Goal: Task Accomplishment & Management: Complete application form

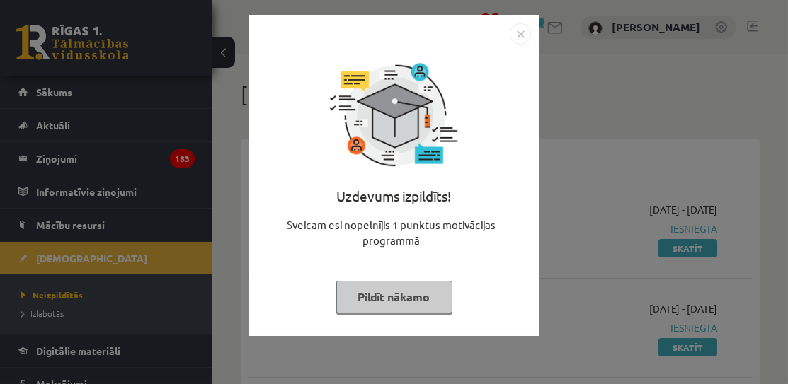
click at [360, 313] on div "Uzdevums izpildīts! Sveicam esi nopelnījis 1 punktus motivācijas programmā Pild…" at bounding box center [394, 186] width 273 height 283
click at [373, 296] on button "Pildīt nākamo" at bounding box center [394, 297] width 116 height 33
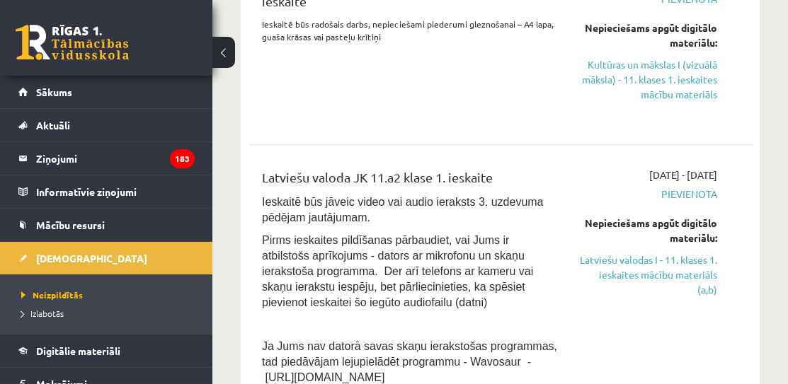
scroll to position [801, 0]
click at [618, 64] on link "Kultūras un mākslas I (vizuālā māksla) - 11. klases 1. ieskaites mācību materiā…" at bounding box center [648, 79] width 137 height 45
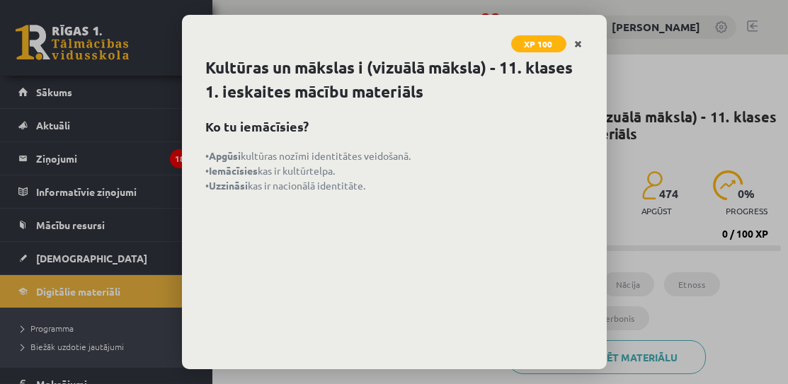
click at [575, 40] on icon "Close" at bounding box center [579, 45] width 8 height 10
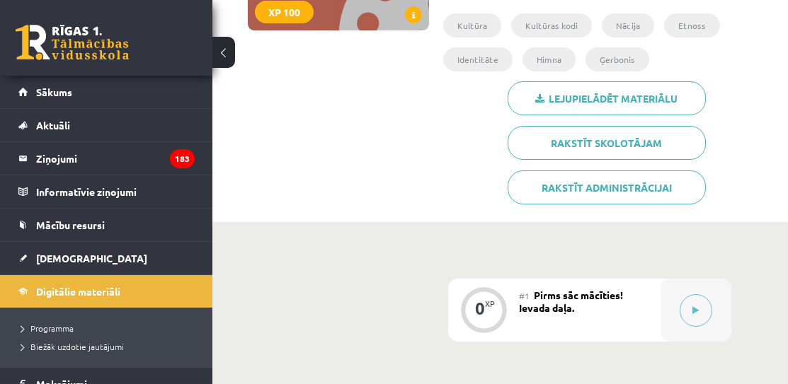
scroll to position [264, 0]
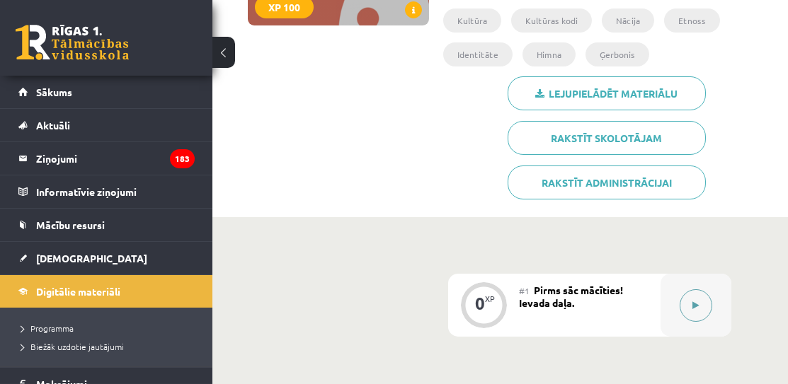
click at [688, 298] on button at bounding box center [695, 305] width 33 height 33
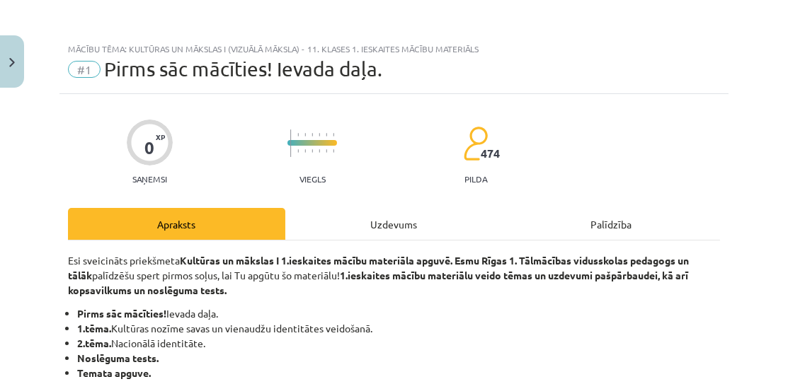
click at [428, 217] on div "Uzdevums" at bounding box center [393, 224] width 217 height 32
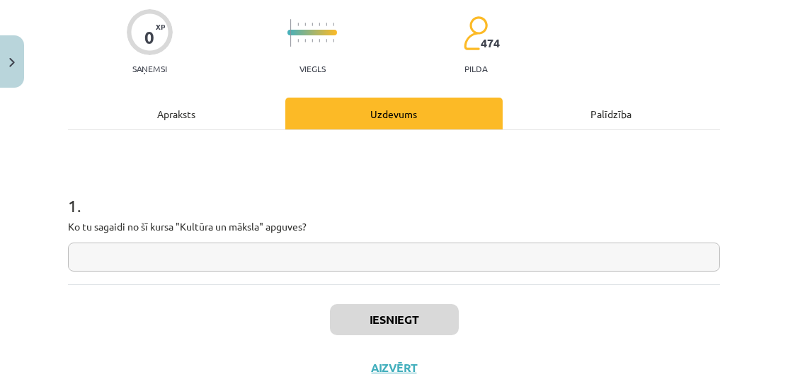
scroll to position [113, 0]
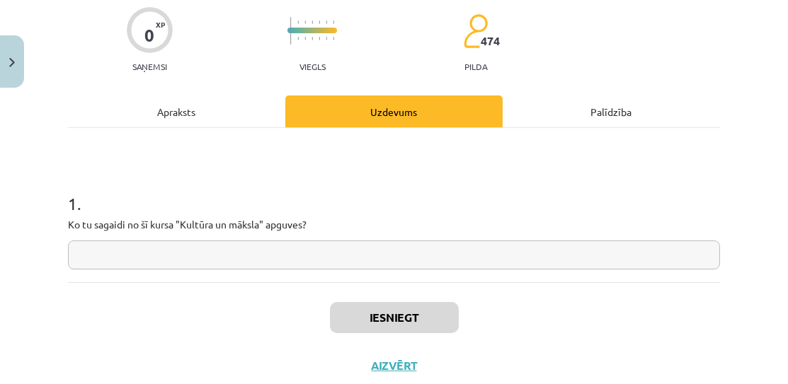
click at [413, 248] on input "text" at bounding box center [394, 255] width 652 height 29
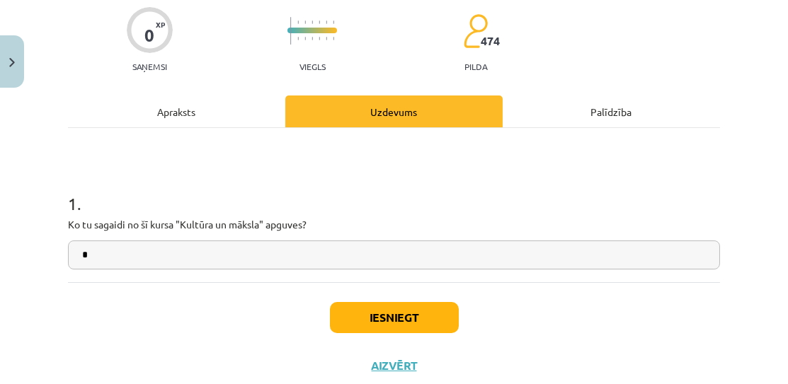
type input "*"
click at [403, 319] on button "Iesniegt" at bounding box center [394, 317] width 129 height 31
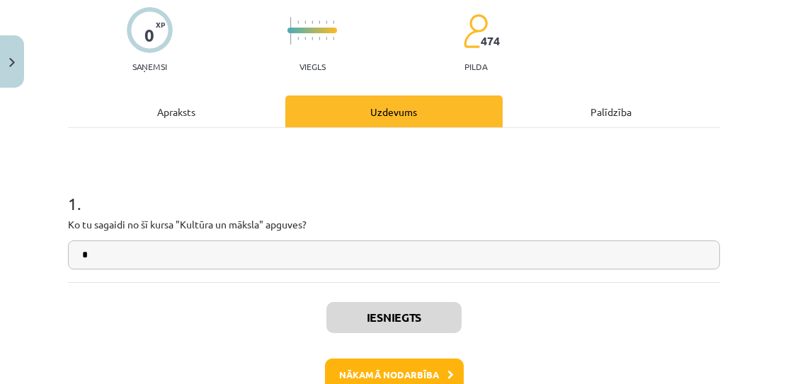
click at [403, 360] on button "Nākamā nodarbība" at bounding box center [394, 375] width 139 height 33
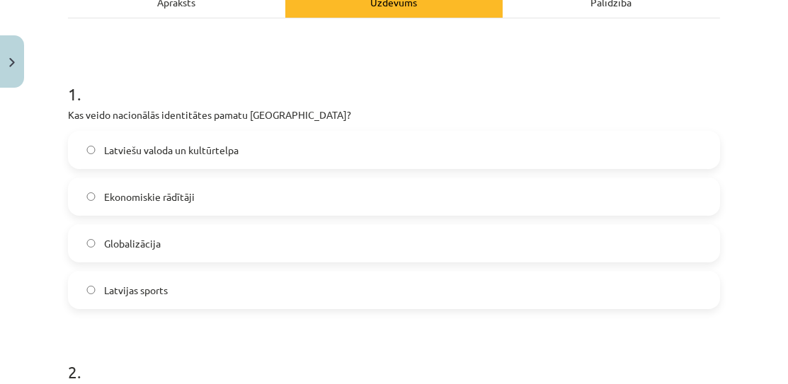
scroll to position [224, 0]
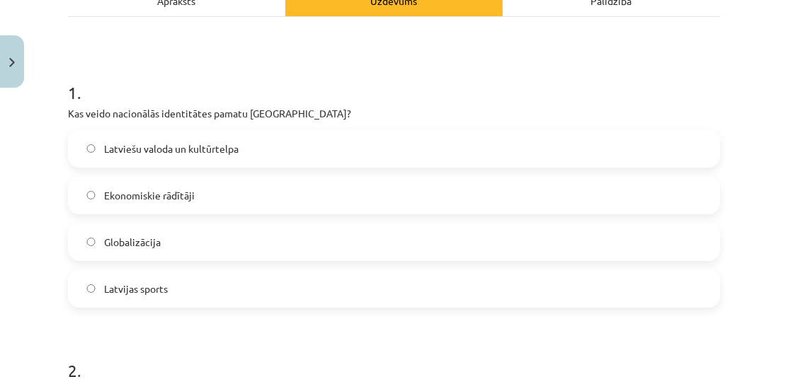
click at [381, 142] on label "Latviešu valoda un kultūrtelpa" at bounding box center [393, 148] width 649 height 35
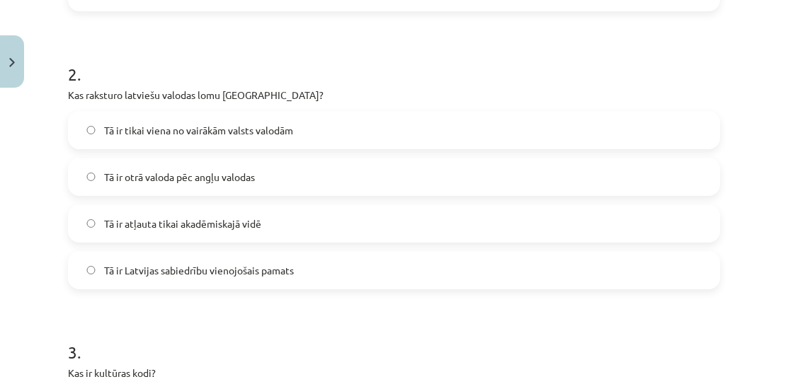
scroll to position [521, 0]
click at [298, 274] on label "Tā ir Latvijas sabiedrību vienojošais pamats" at bounding box center [393, 269] width 649 height 35
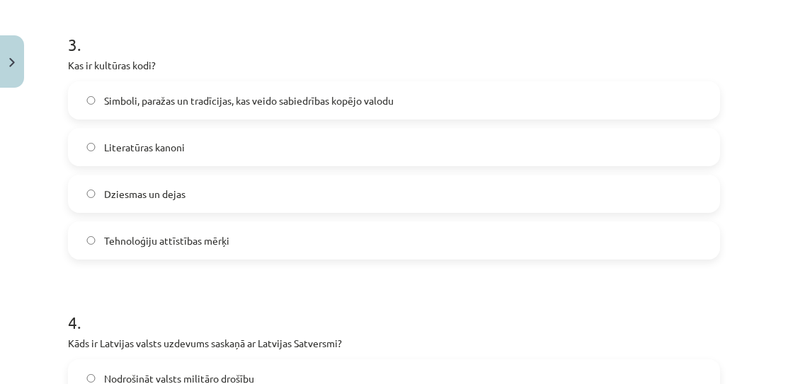
scroll to position [823, 0]
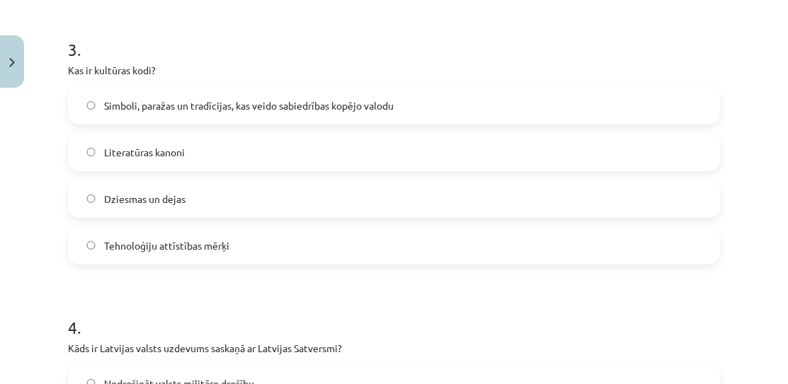
click at [306, 110] on span "Simboli, paražas un tradīcijas, kas veido sabiedrības kopējo valodu" at bounding box center [248, 105] width 289 height 15
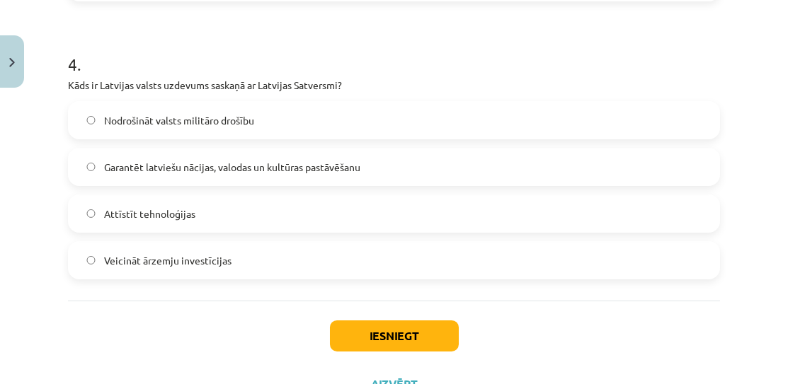
scroll to position [1083, 0]
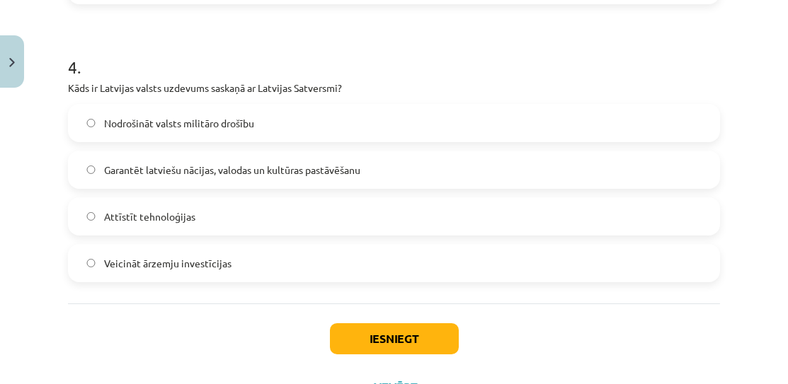
click at [270, 174] on span "Garantēt latviešu nācijas, valodas un kultūras pastāvēšanu" at bounding box center [232, 170] width 256 height 15
click at [355, 340] on button "Iesniegt" at bounding box center [394, 338] width 129 height 31
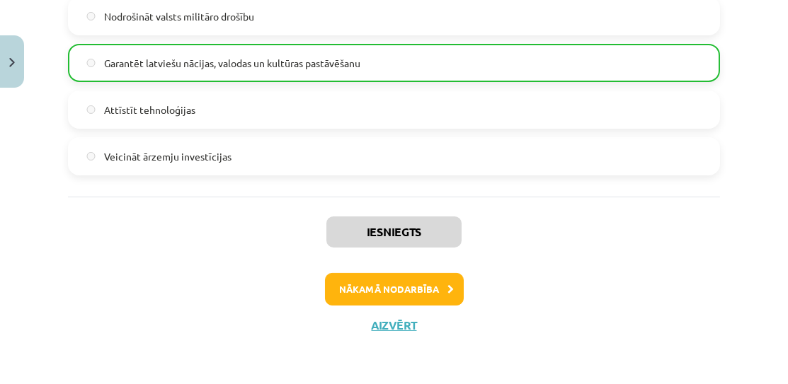
click at [375, 288] on button "Nākamā nodarbība" at bounding box center [394, 289] width 139 height 33
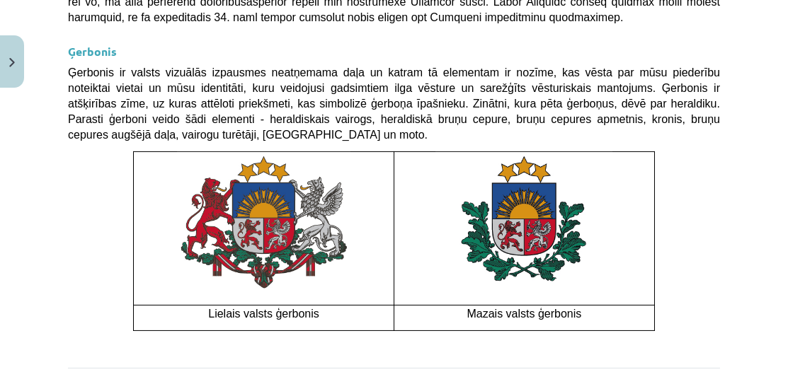
scroll to position [35, 0]
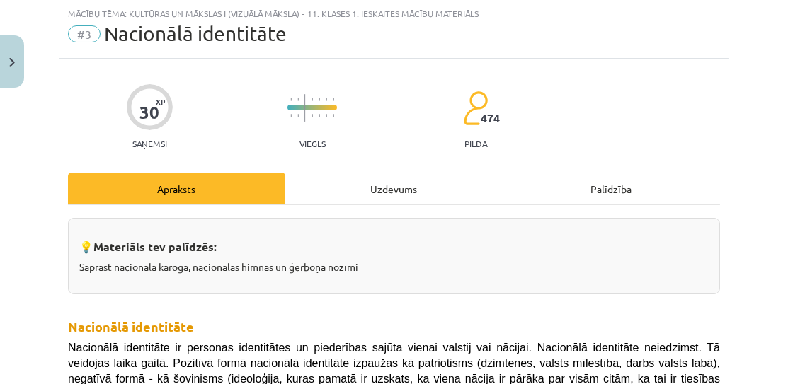
click at [401, 189] on div "Uzdevums" at bounding box center [393, 189] width 217 height 32
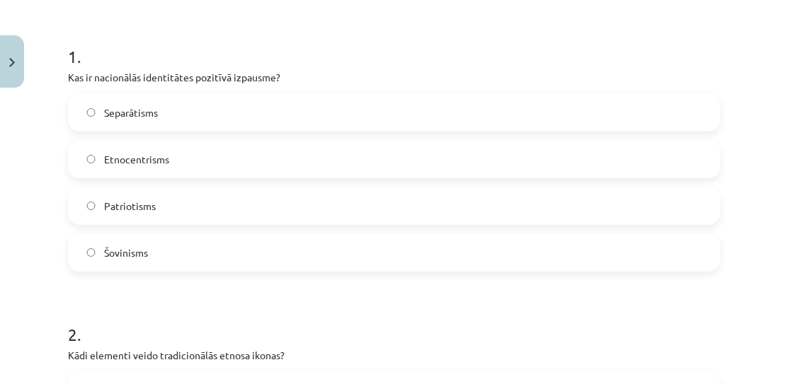
scroll to position [258, 0]
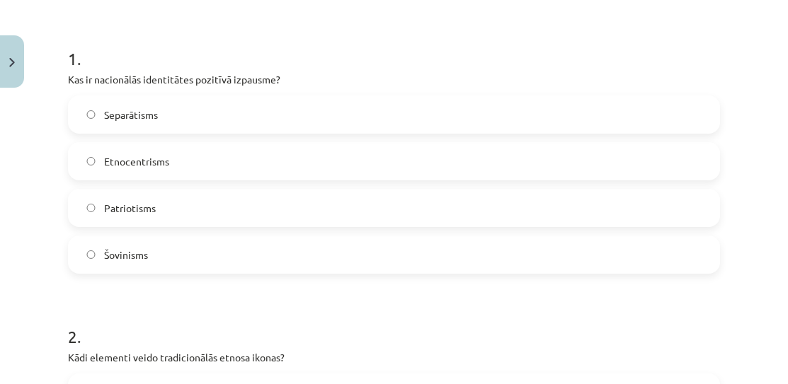
click at [137, 219] on label "Patriotisms" at bounding box center [393, 207] width 649 height 35
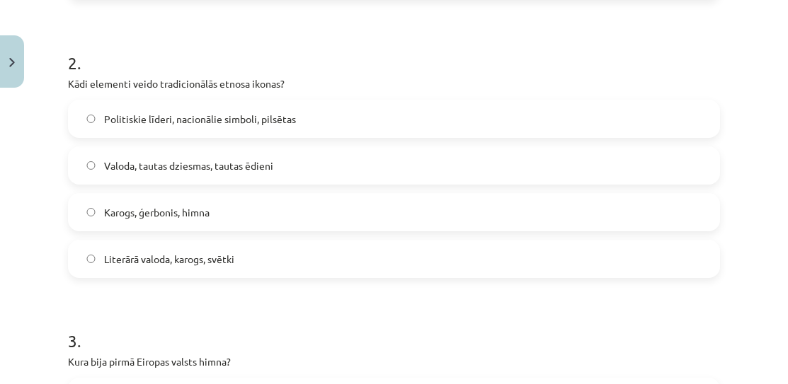
scroll to position [529, 0]
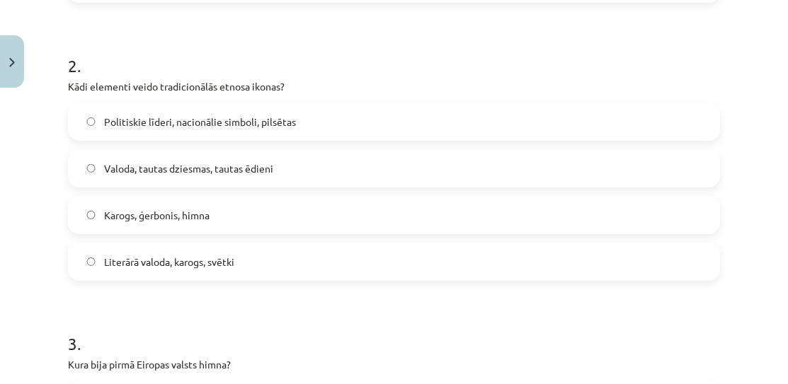
click at [146, 221] on span "Karogs, ģerbonis, himna" at bounding box center [156, 215] width 105 height 15
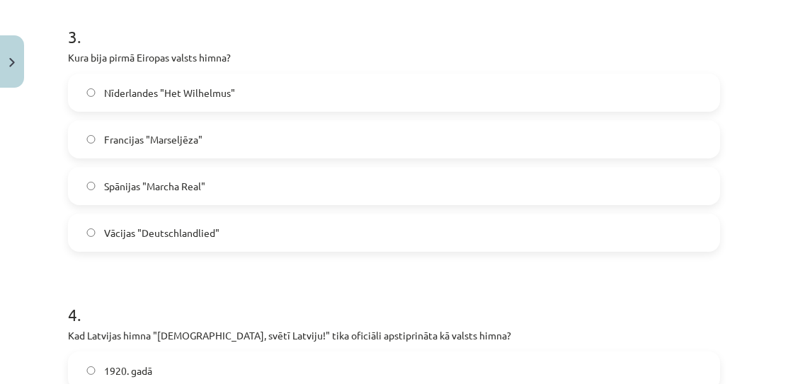
scroll to position [835, 0]
click at [168, 88] on span "Nīderlandes "Het Wilhelmus"" at bounding box center [169, 93] width 131 height 15
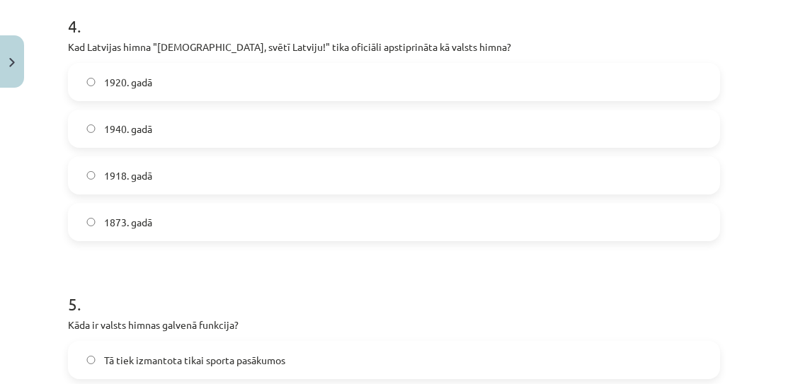
scroll to position [1113, 0]
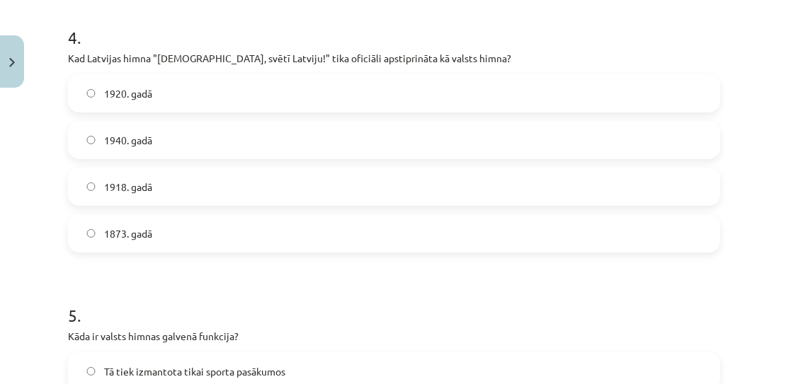
click at [168, 88] on label "1920. gadā" at bounding box center [393, 93] width 649 height 35
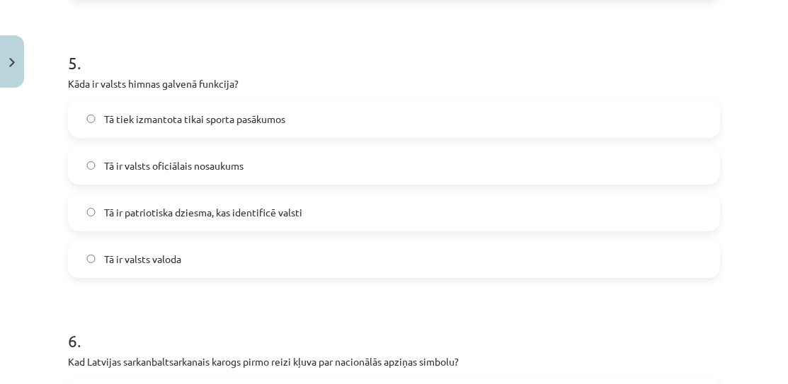
scroll to position [1365, 0]
click at [201, 207] on span "Tā ir patriotiska dziesma, kas identificē valsti" at bounding box center [203, 213] width 198 height 15
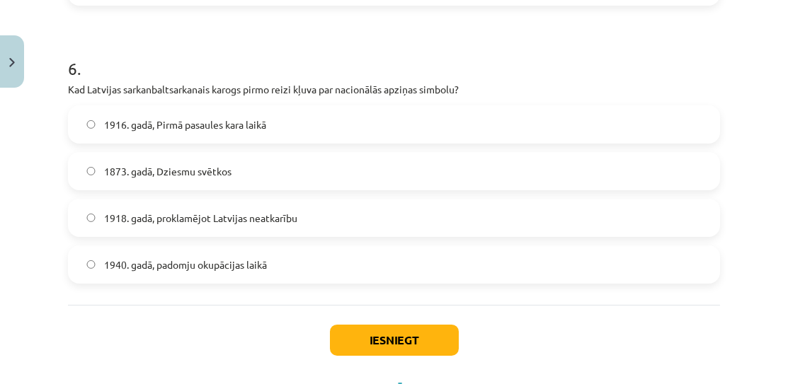
scroll to position [1639, 0]
click at [201, 210] on span "1918. gadā, proklamējot Latvijas neatkarību" at bounding box center [200, 217] width 193 height 15
click at [358, 320] on div "Iesniegt Aizvērt" at bounding box center [394, 353] width 652 height 99
click at [360, 333] on button "Iesniegt" at bounding box center [394, 339] width 129 height 31
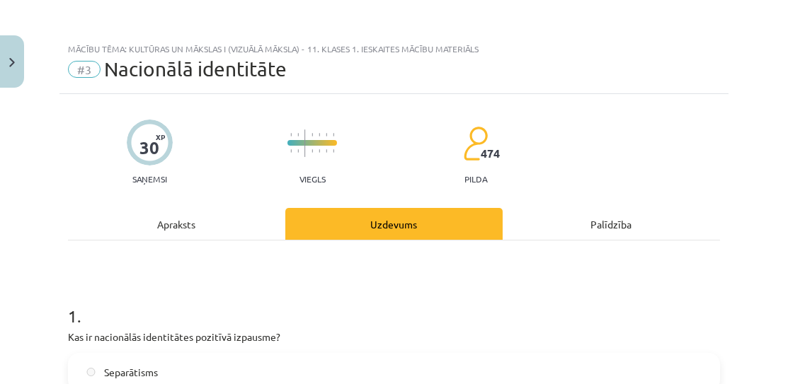
scroll to position [0, 0]
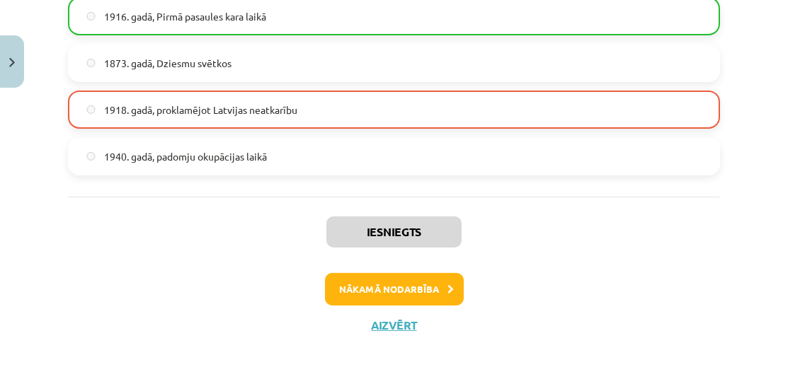
click at [398, 292] on button "Nākamā nodarbība" at bounding box center [394, 289] width 139 height 33
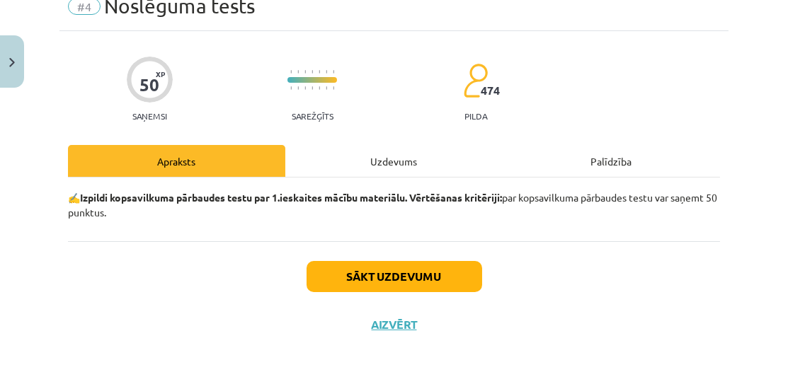
scroll to position [64, 0]
click at [393, 273] on button "Sākt uzdevumu" at bounding box center [393, 276] width 175 height 31
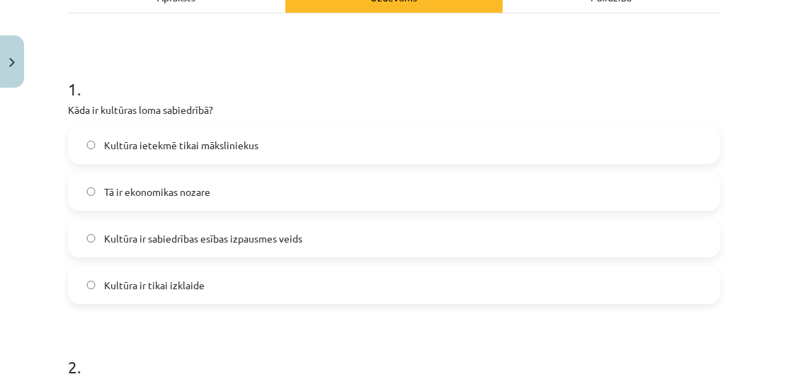
scroll to position [229, 0]
click at [326, 146] on label "Kultūra ietekmē tikai māksliniekus" at bounding box center [393, 143] width 649 height 35
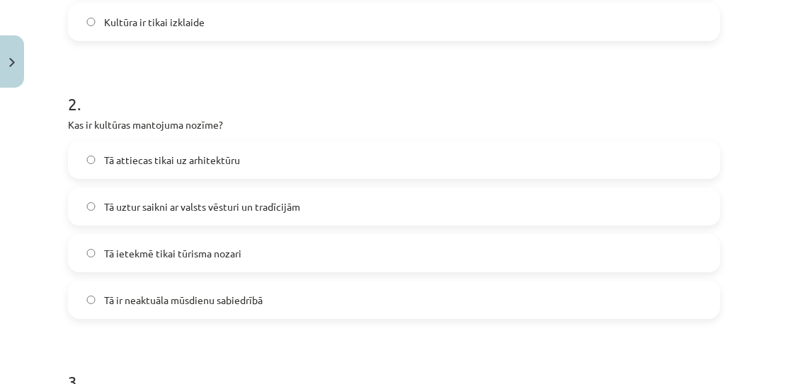
scroll to position [495, 0]
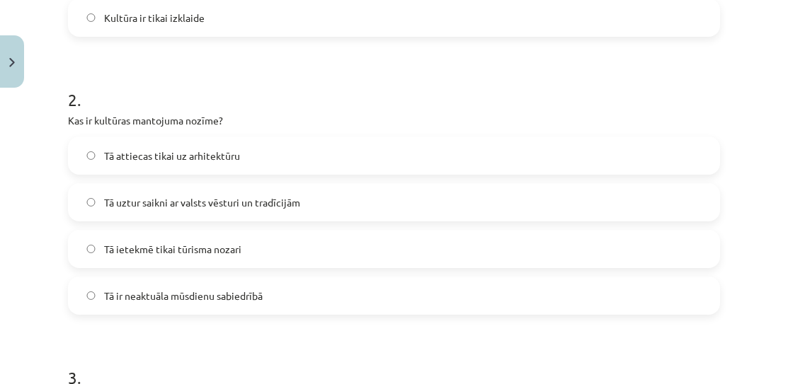
click at [253, 287] on label "Tā ir neaktuāla mūsdienu sabiedrībā" at bounding box center [393, 295] width 649 height 35
click at [226, 212] on label "Tā uztur saikni ar valsts vēsturi un tradīcijām" at bounding box center [393, 202] width 649 height 35
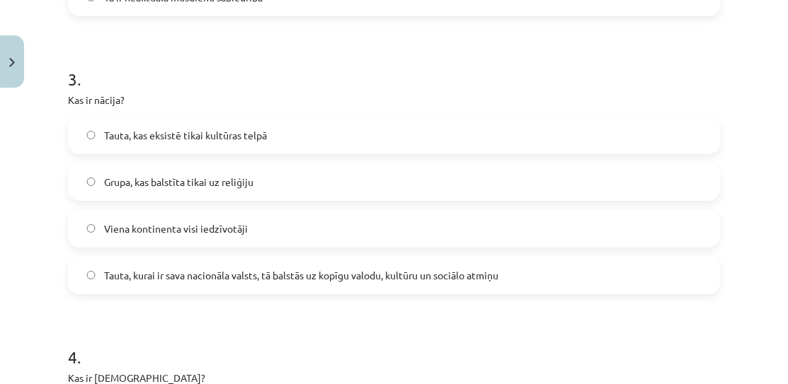
scroll to position [787, 0]
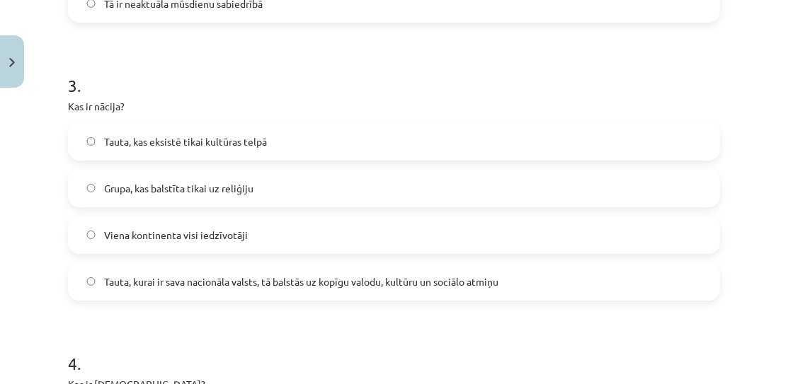
click at [217, 291] on label "Tauta, kurai ir sava nacionāla valsts, tā balstās uz kopīgu valodu, kultūru un …" at bounding box center [393, 281] width 649 height 35
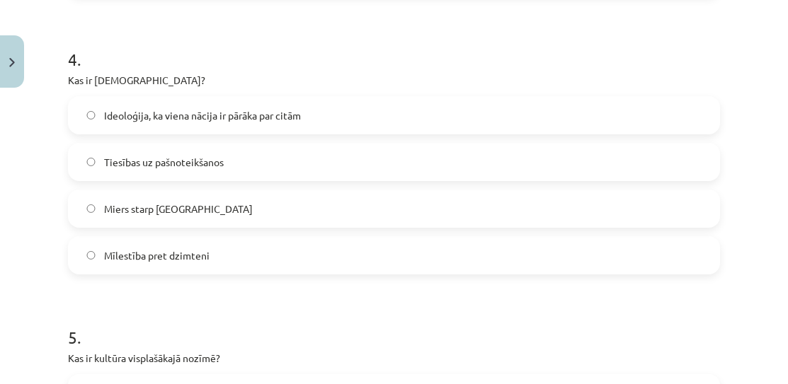
scroll to position [1086, 0]
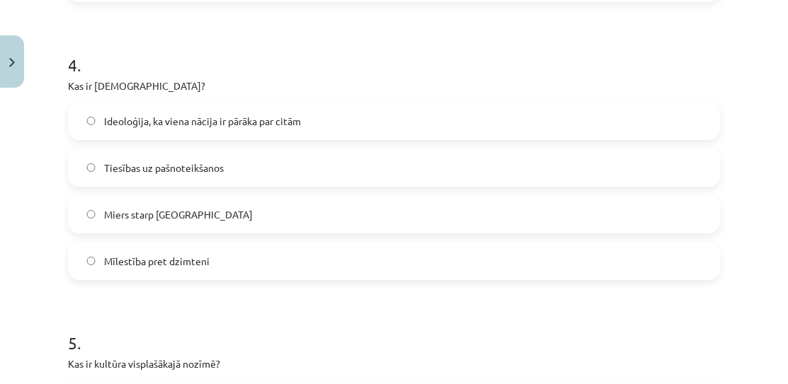
click at [260, 122] on span "Ideoloģija, ka viena nācija ir pārāka par citām" at bounding box center [202, 121] width 197 height 15
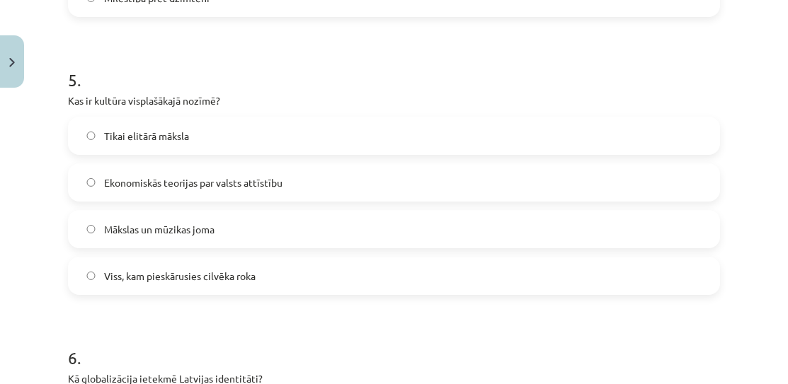
scroll to position [1353, 0]
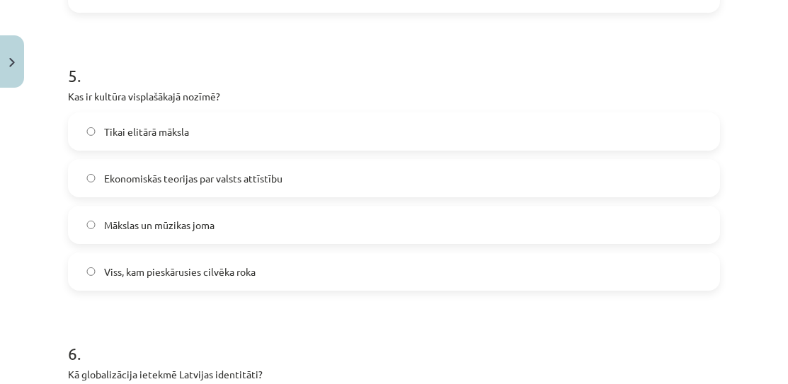
click at [213, 266] on span "Viss, kam pieskārusies cilvēka roka" at bounding box center [179, 272] width 151 height 15
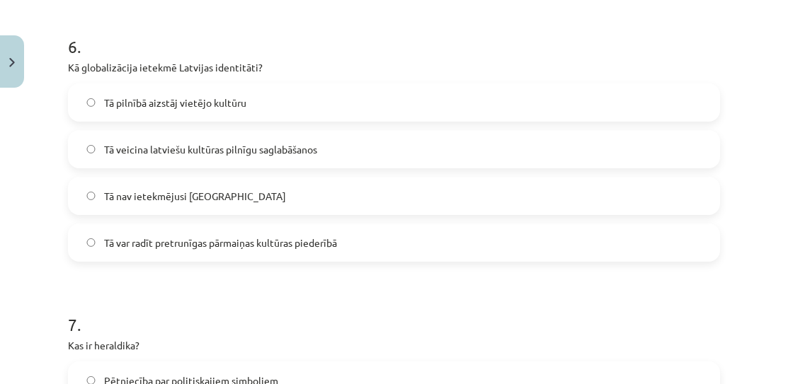
scroll to position [1659, 0]
click at [212, 247] on span "Tā var radīt pretrunīgas pārmaiņas kultūras piederībā" at bounding box center [220, 244] width 233 height 15
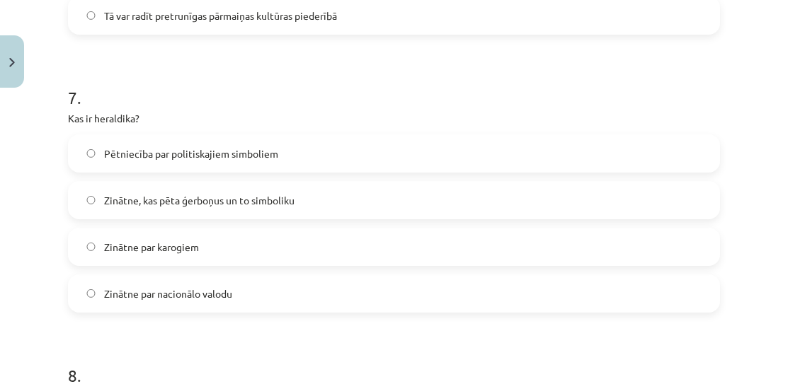
scroll to position [1894, 0]
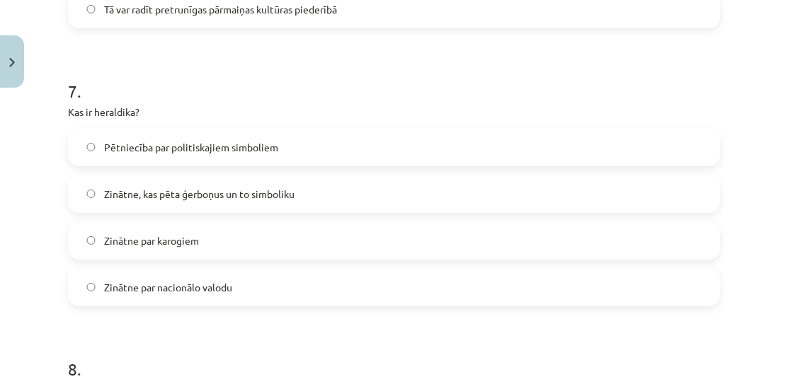
click at [259, 200] on label "Zinātne, kas pēta ģerboņus un to simboliku" at bounding box center [393, 193] width 649 height 35
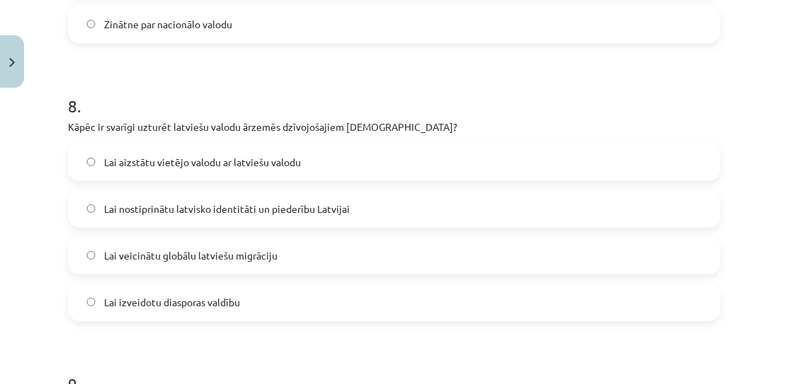
scroll to position [2168, 0]
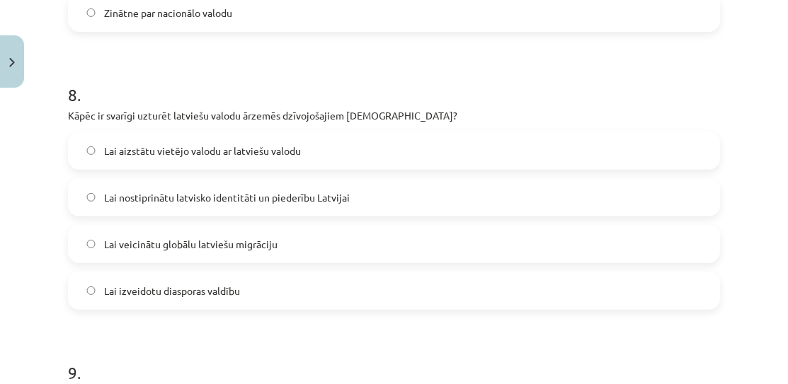
click at [252, 200] on span "Lai nostiprinātu latvisko identitāti un piederību Latvijai" at bounding box center [227, 197] width 246 height 15
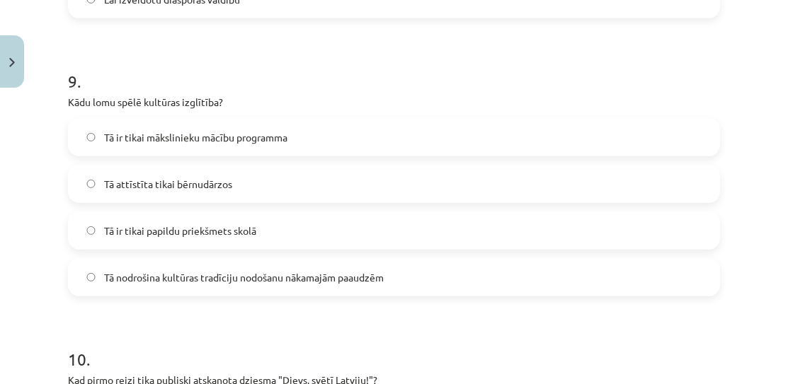
scroll to position [2462, 0]
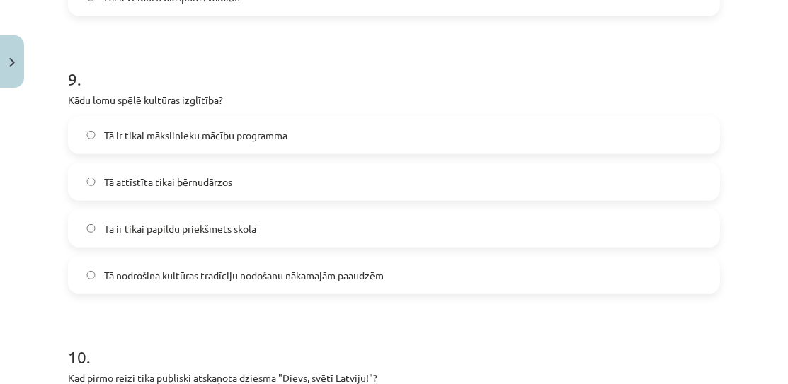
click at [226, 270] on span "Tā nodrošina kultūras tradīciju nodošanu nākamajām paaudzēm" at bounding box center [244, 275] width 280 height 15
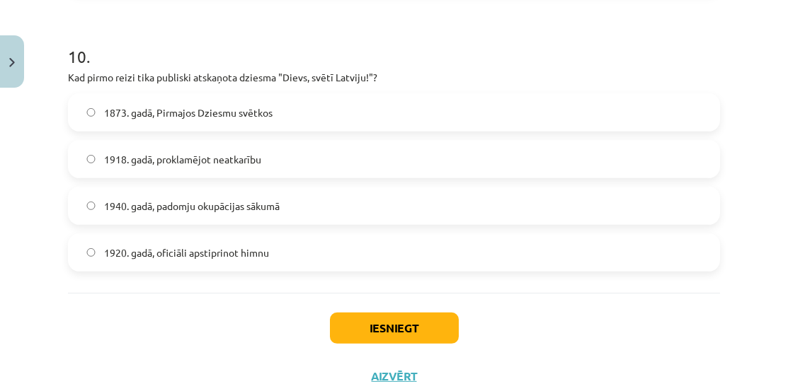
scroll to position [2761, 0]
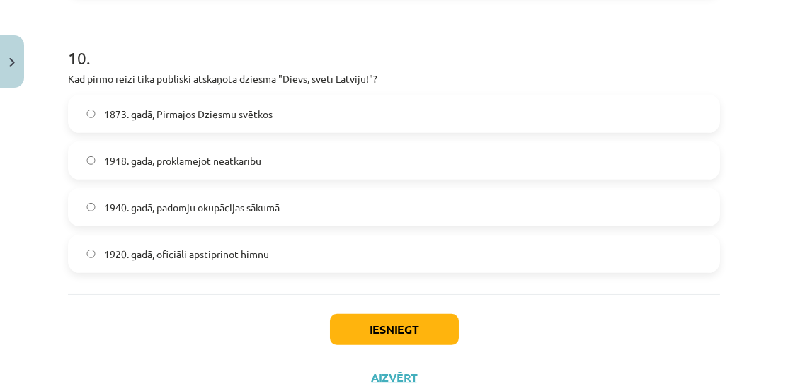
click at [208, 114] on span "1873. gadā, Pirmajos Dziesmu svētkos" at bounding box center [188, 114] width 168 height 15
click at [330, 314] on button "Iesniegt" at bounding box center [394, 329] width 129 height 31
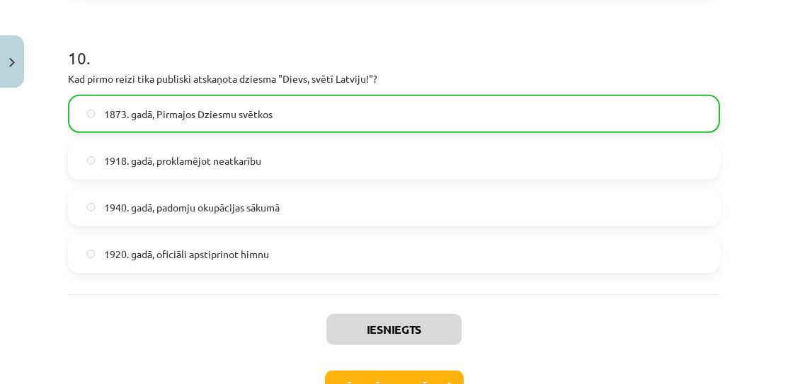
click at [349, 377] on button "Nākamā nodarbība" at bounding box center [394, 387] width 139 height 33
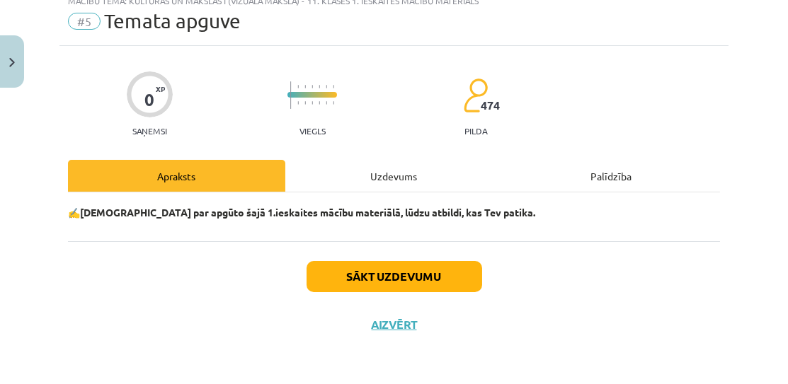
click at [362, 264] on button "Sākt uzdevumu" at bounding box center [393, 276] width 175 height 31
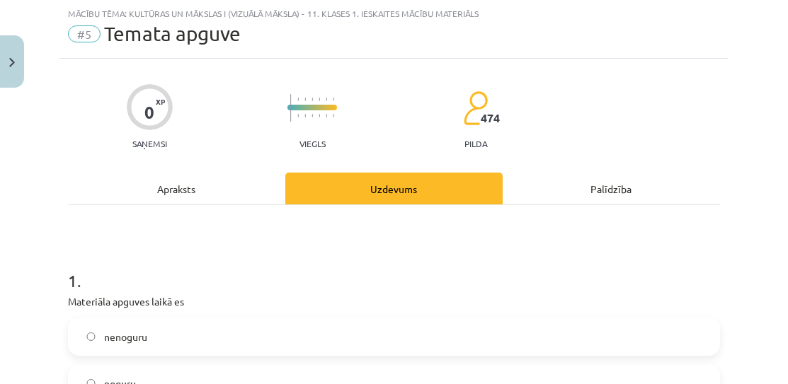
scroll to position [87, 0]
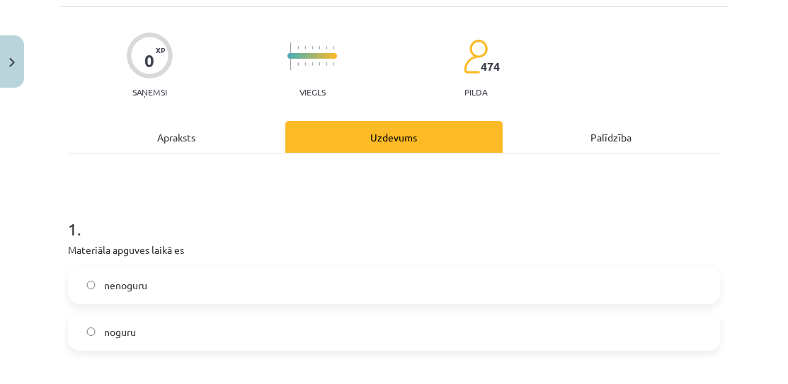
click at [262, 289] on label "nenoguru" at bounding box center [393, 284] width 649 height 35
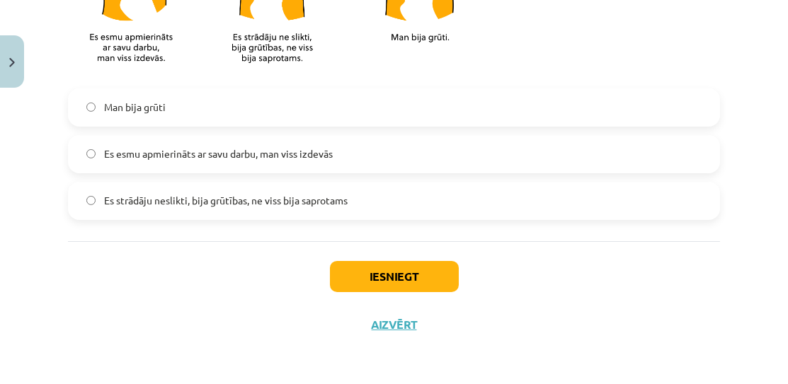
scroll to position [1410, 0]
click at [410, 278] on button "Iesniegt" at bounding box center [394, 276] width 129 height 31
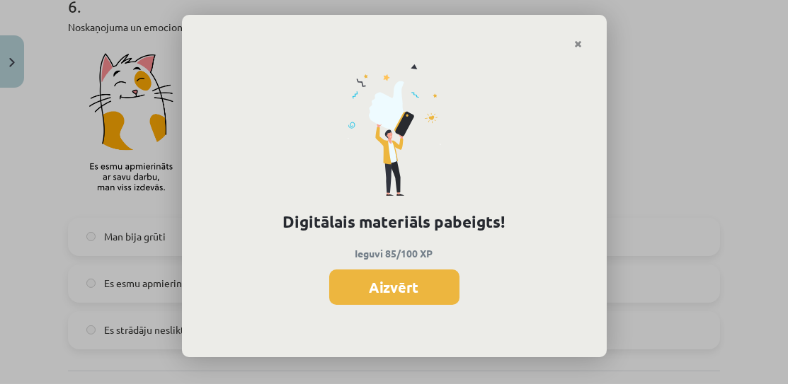
scroll to position [1279, 0]
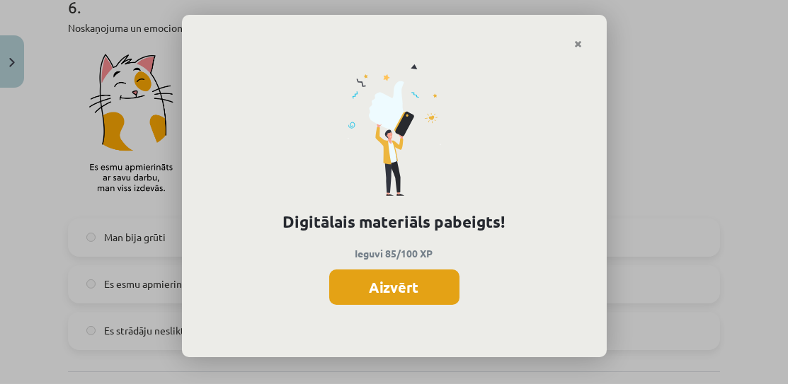
click at [396, 287] on button "Aizvērt" at bounding box center [394, 287] width 130 height 35
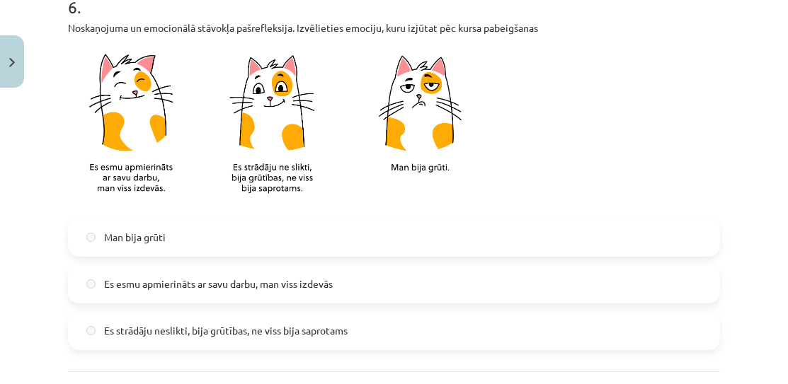
click at [21, 67] on button "Close" at bounding box center [12, 61] width 24 height 52
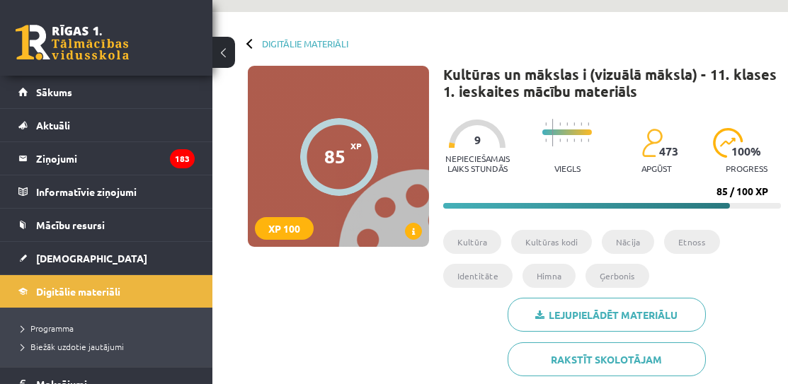
scroll to position [41, 0]
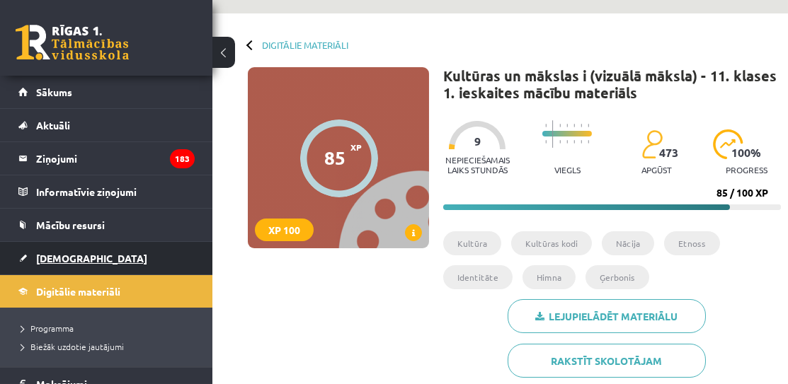
click at [171, 259] on link "[DEMOGRAPHIC_DATA]" at bounding box center [106, 258] width 176 height 33
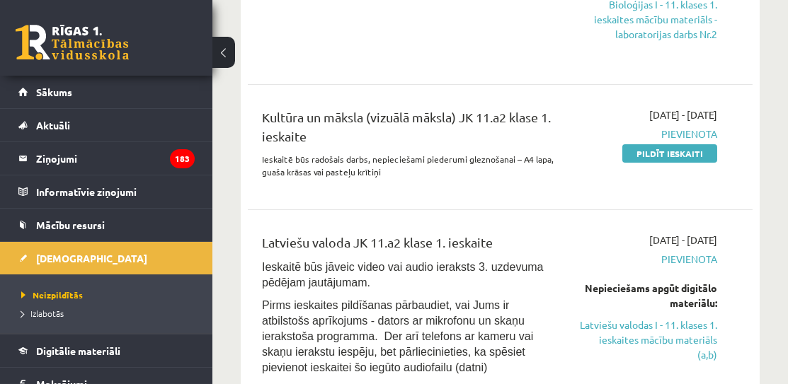
scroll to position [665, 0]
click at [655, 148] on link "Pildīt ieskaiti" at bounding box center [669, 153] width 95 height 18
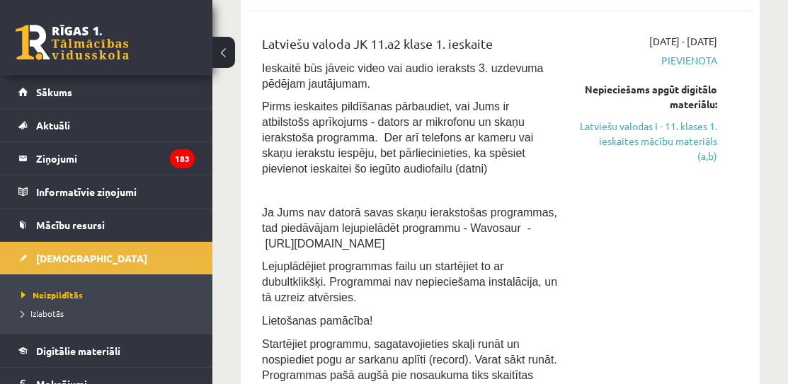
scroll to position [873, 0]
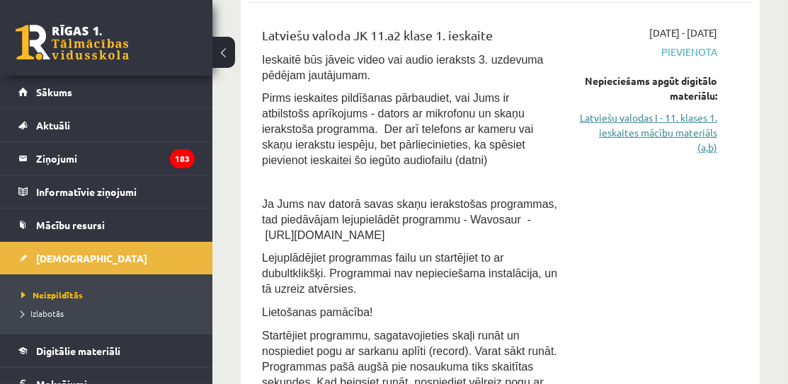
click at [626, 125] on link "Latviešu valodas I - 11. klases 1. ieskaites mācību materiāls (a,b)" at bounding box center [648, 132] width 137 height 45
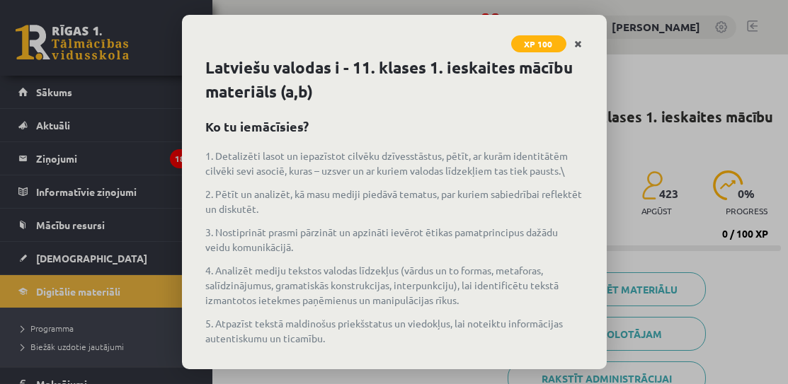
click at [580, 49] on link "Close" at bounding box center [578, 44] width 25 height 28
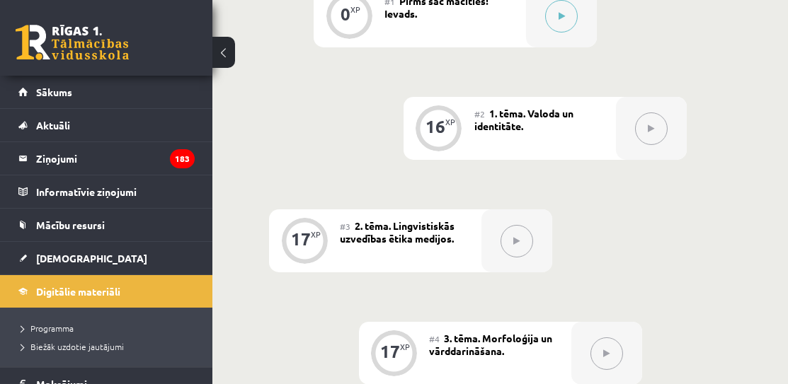
scroll to position [485, 0]
click at [568, 16] on button at bounding box center [561, 17] width 33 height 33
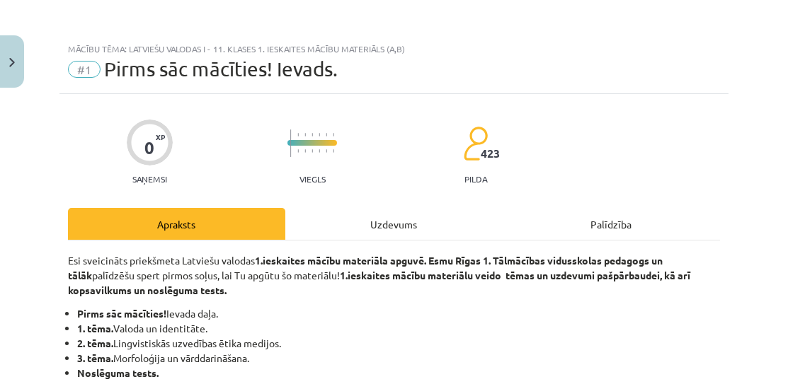
click at [370, 220] on div "Uzdevums" at bounding box center [393, 224] width 217 height 32
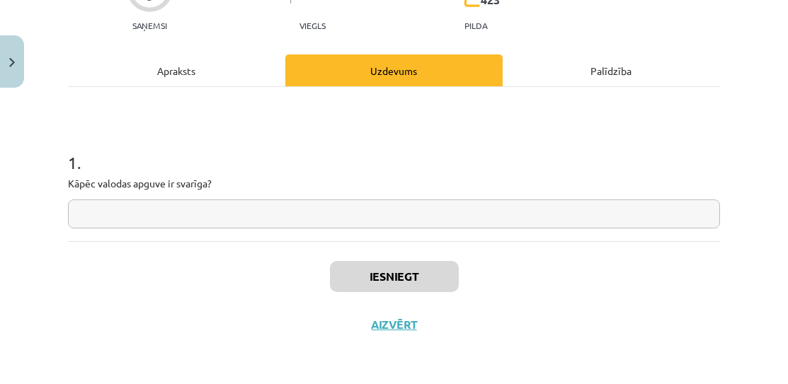
scroll to position [154, 0]
click at [370, 221] on input "text" at bounding box center [394, 214] width 652 height 29
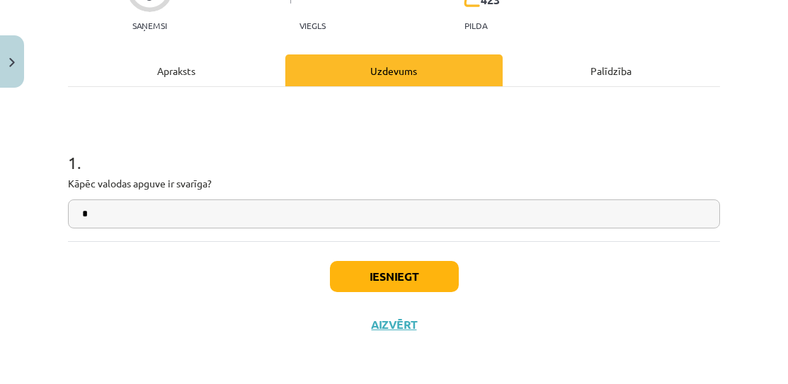
type input "*"
click at [387, 275] on button "Iesniegt" at bounding box center [394, 276] width 129 height 31
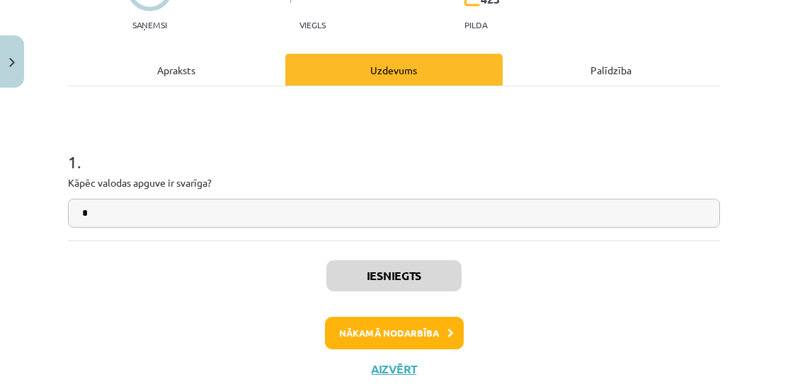
click at [370, 321] on button "Nākamā nodarbība" at bounding box center [394, 333] width 139 height 33
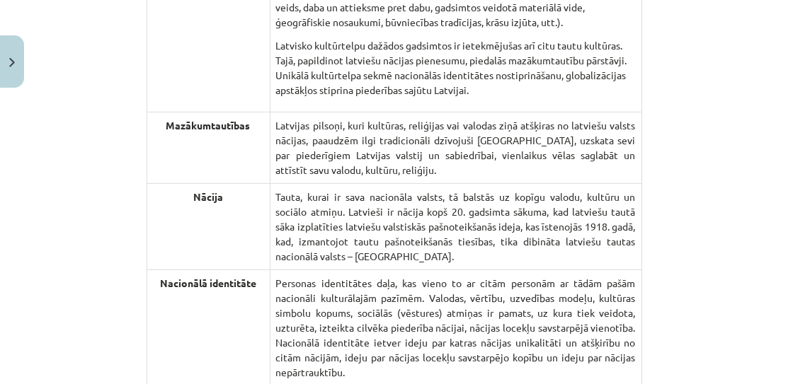
scroll to position [2287, 0]
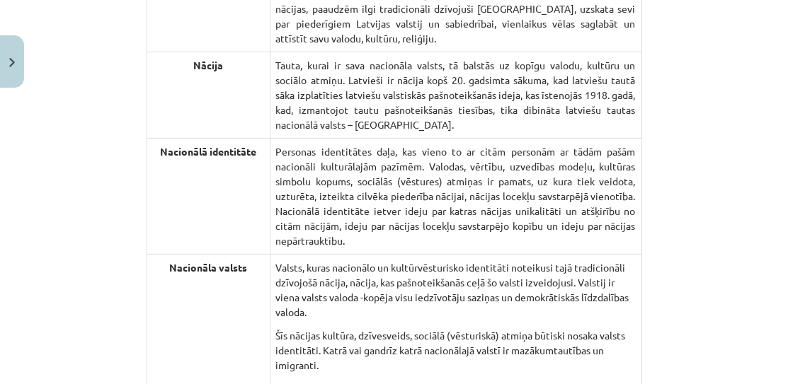
click at [14, 59] on img "Close" at bounding box center [12, 62] width 6 height 9
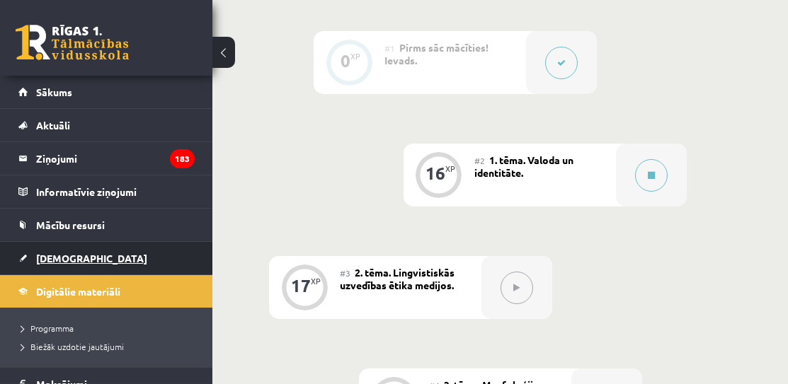
click at [63, 259] on span "[DEMOGRAPHIC_DATA]" at bounding box center [91, 258] width 111 height 13
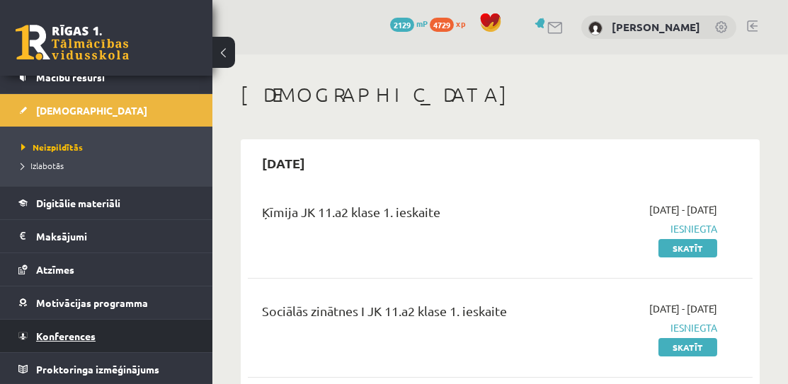
click at [64, 335] on span "Konferences" at bounding box center [65, 336] width 59 height 13
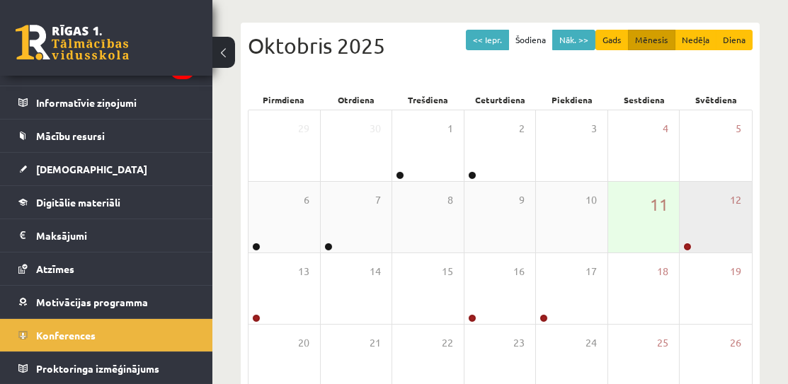
scroll to position [142, 0]
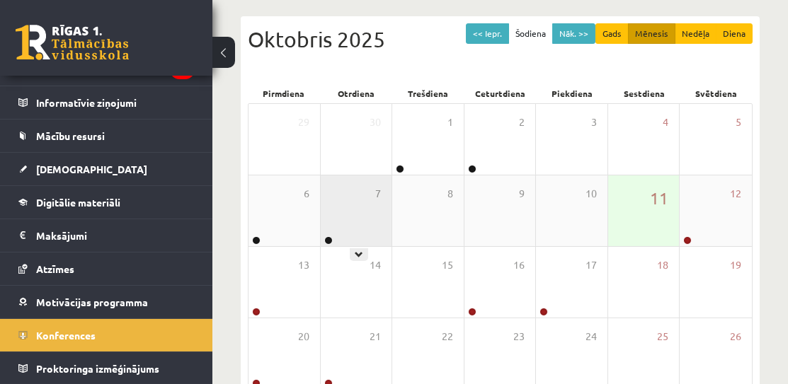
click at [377, 209] on div "7" at bounding box center [356, 210] width 71 height 71
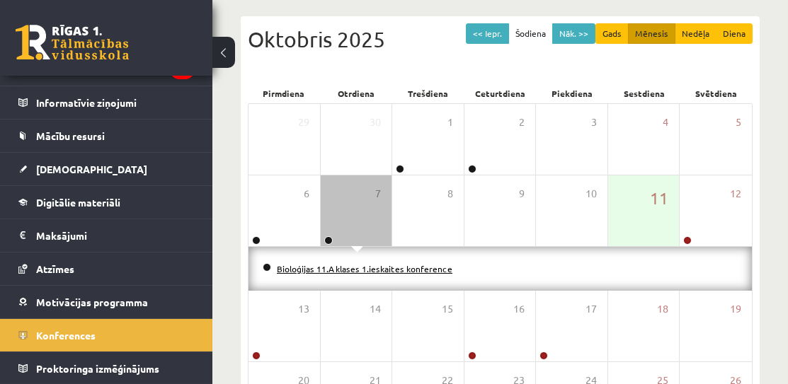
click at [348, 266] on link "Bioloģijas 11.A klases 1.ieskaites konference" at bounding box center [364, 268] width 175 height 11
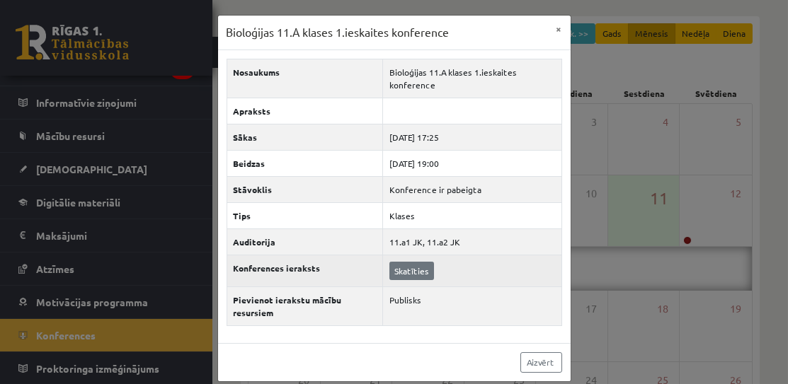
click at [400, 269] on link "Skatīties" at bounding box center [411, 271] width 45 height 18
